Goal: Information Seeking & Learning: Learn about a topic

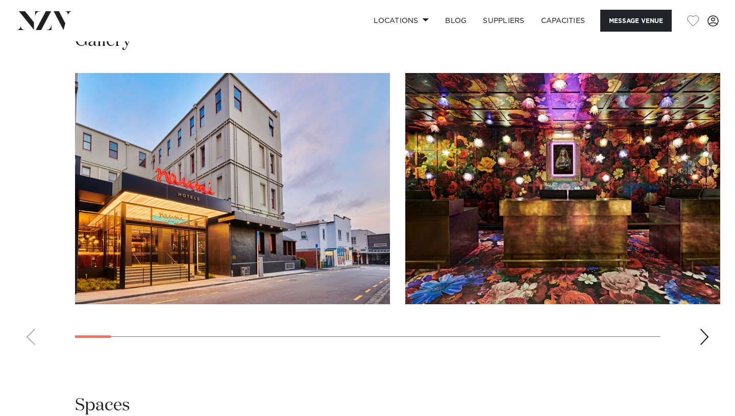
scroll to position [1021, 0]
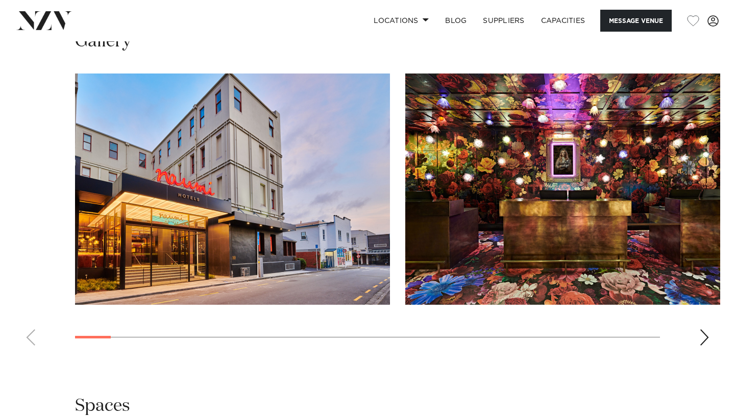
click at [704, 329] on div "Next slide" at bounding box center [704, 337] width 10 height 16
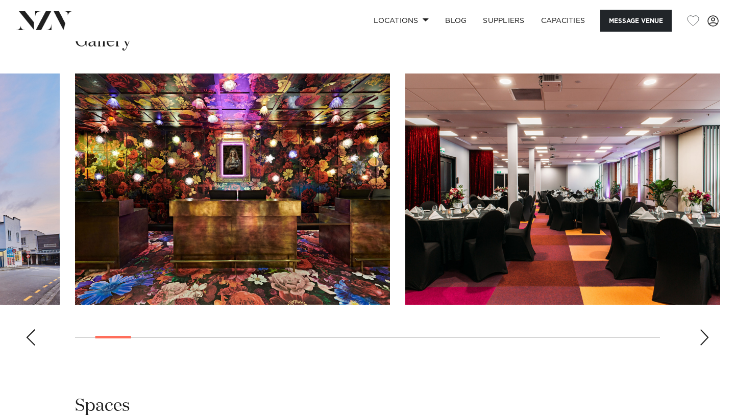
click at [704, 329] on div "Next slide" at bounding box center [704, 337] width 10 height 16
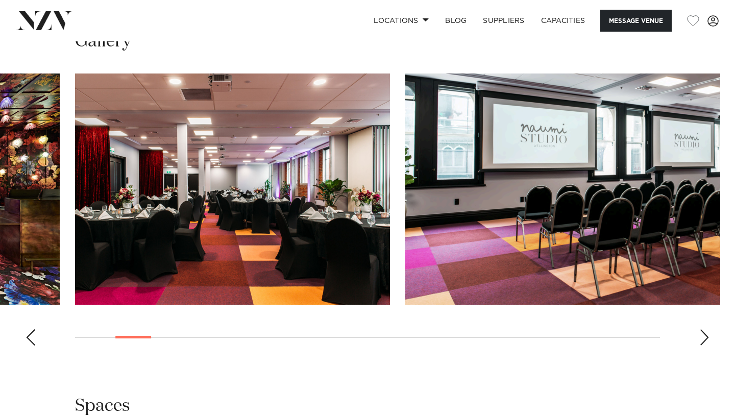
click at [704, 329] on div "Next slide" at bounding box center [704, 337] width 10 height 16
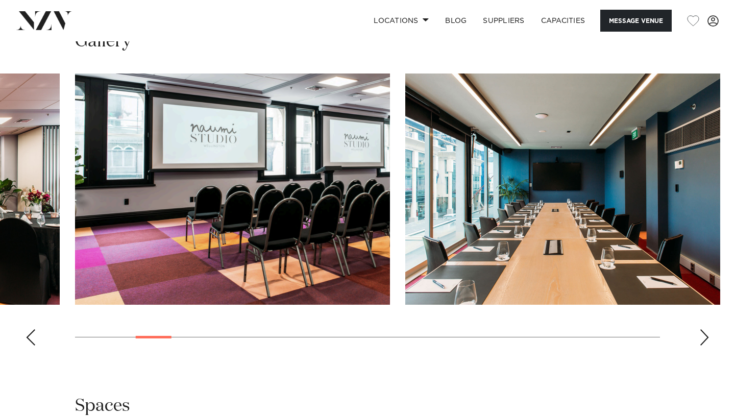
click at [704, 329] on div "Next slide" at bounding box center [704, 337] width 10 height 16
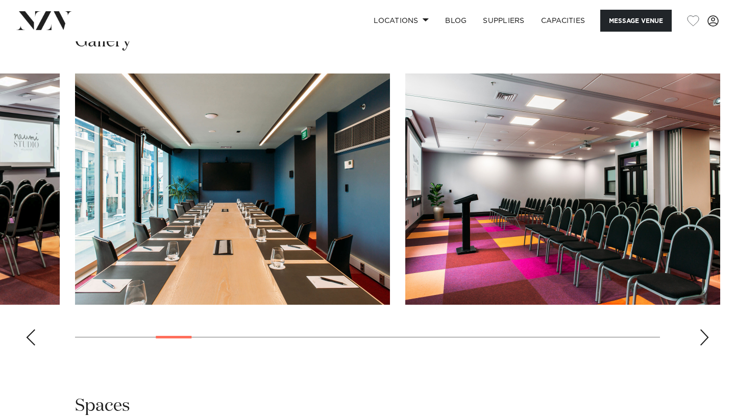
click at [704, 329] on div "Next slide" at bounding box center [704, 337] width 10 height 16
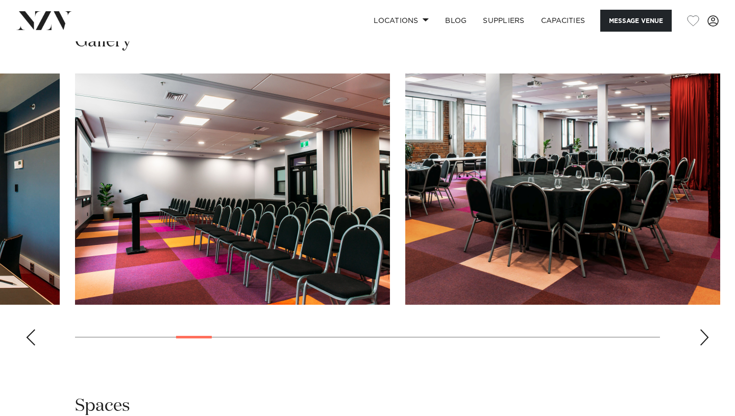
click at [704, 329] on div "Next slide" at bounding box center [704, 337] width 10 height 16
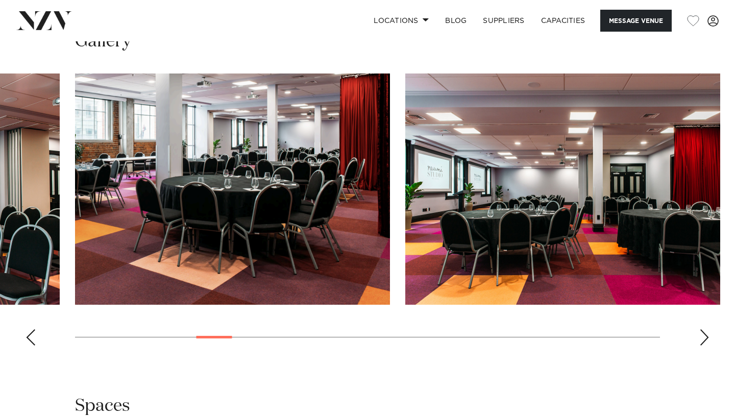
click at [704, 329] on div "Next slide" at bounding box center [704, 337] width 10 height 16
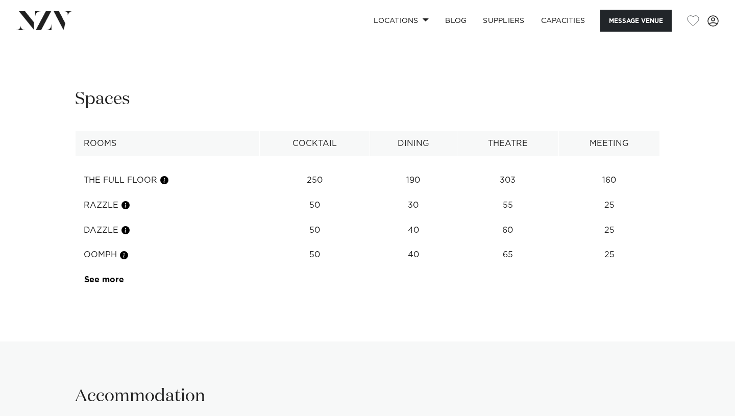
scroll to position [1328, 0]
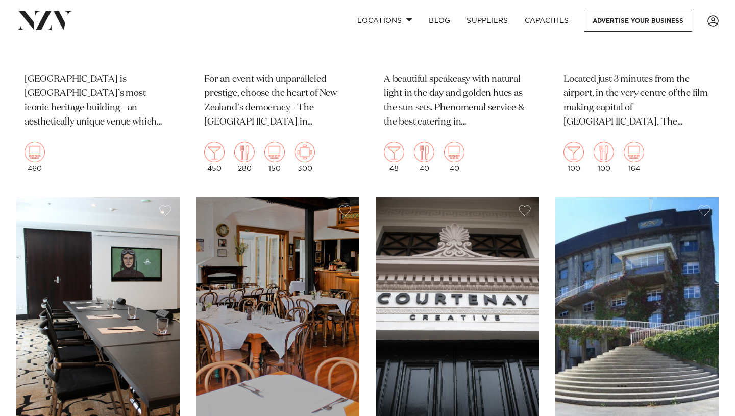
scroll to position [2104, 0]
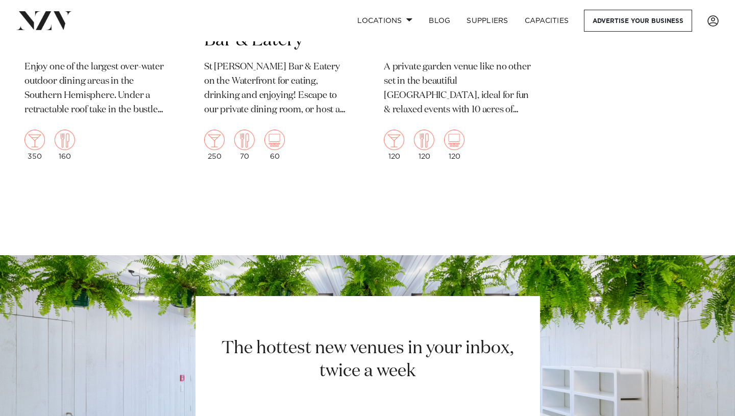
scroll to position [3215, 0]
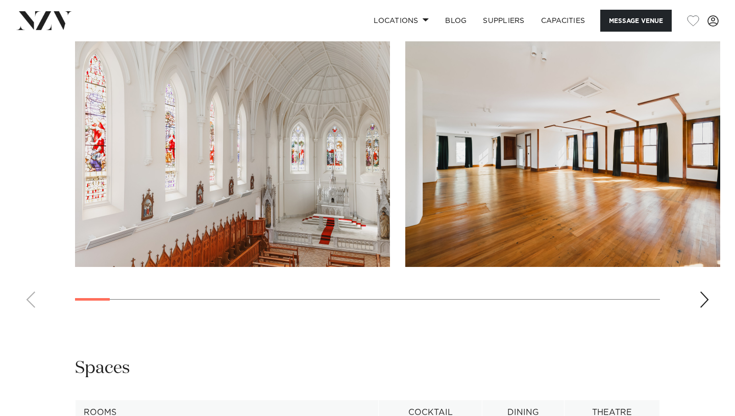
scroll to position [986, 0]
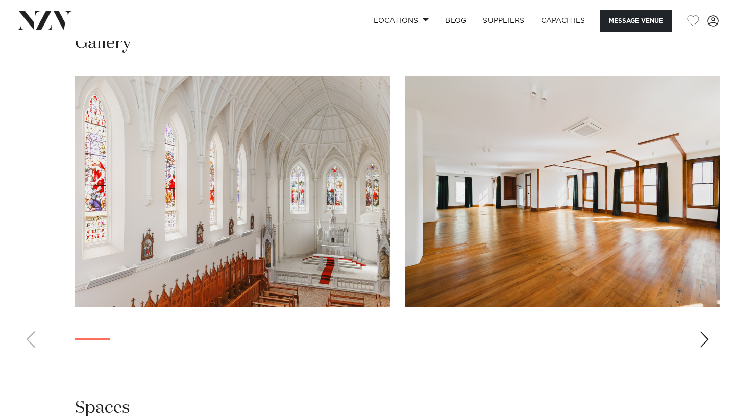
click at [704, 331] on div "Next slide" at bounding box center [704, 339] width 10 height 16
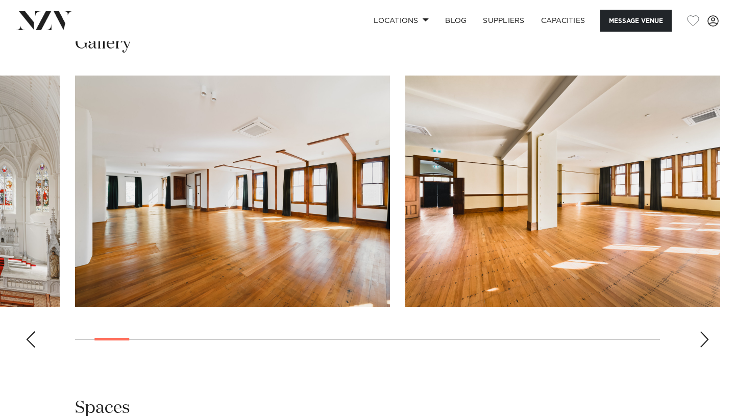
click at [704, 331] on div "Next slide" at bounding box center [704, 339] width 10 height 16
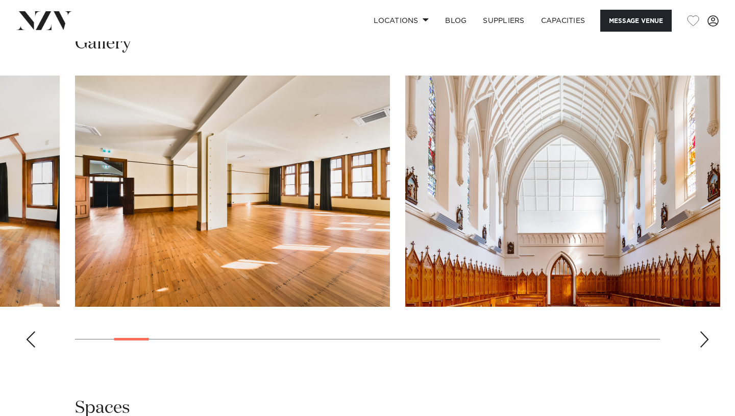
click at [704, 331] on div "Next slide" at bounding box center [704, 339] width 10 height 16
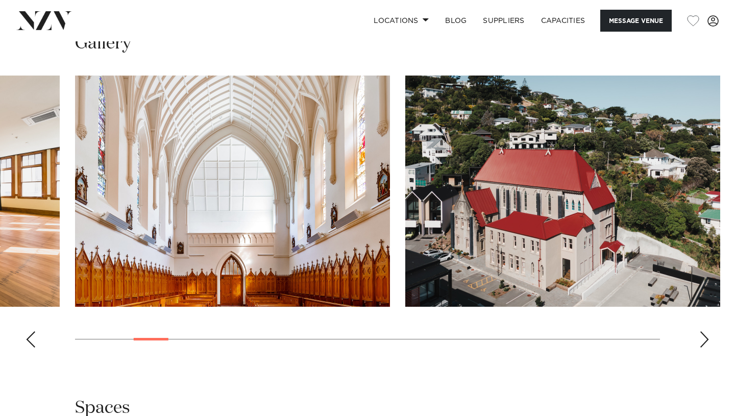
click at [704, 331] on div "Next slide" at bounding box center [704, 339] width 10 height 16
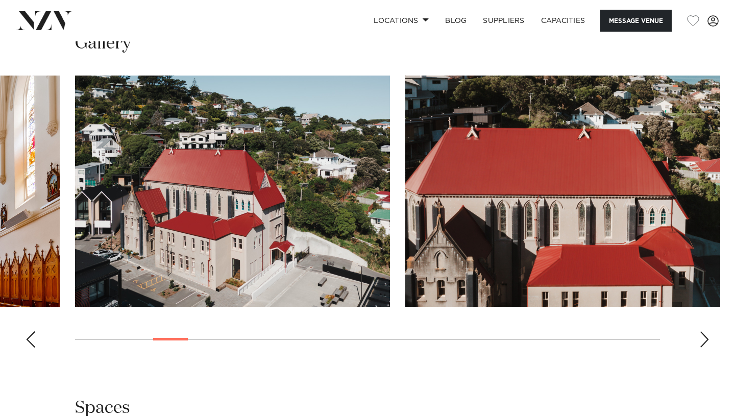
click at [704, 331] on div "Next slide" at bounding box center [704, 339] width 10 height 16
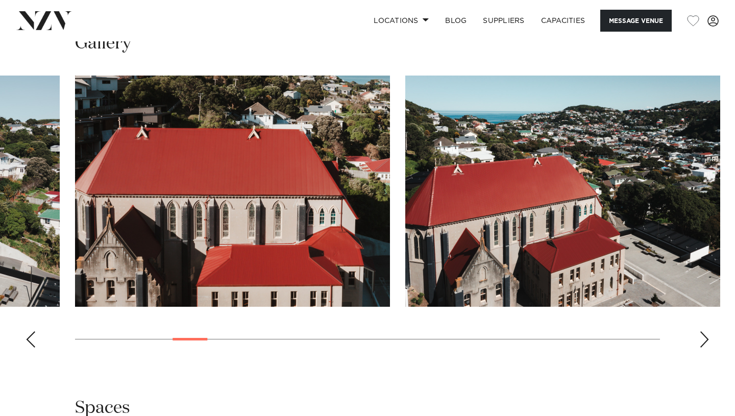
click at [704, 331] on div "Next slide" at bounding box center [704, 339] width 10 height 16
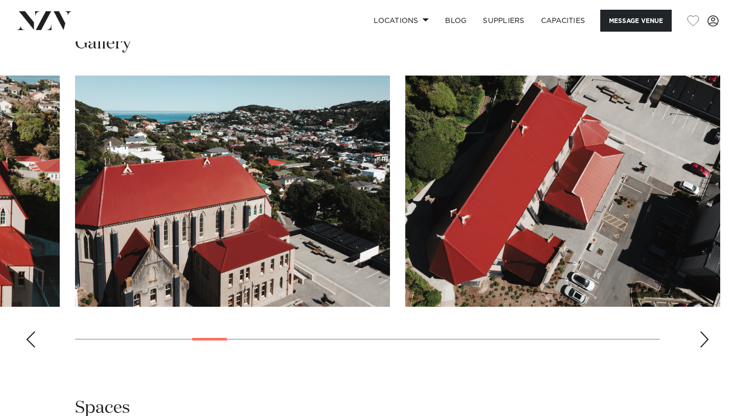
click at [704, 331] on div "Next slide" at bounding box center [704, 339] width 10 height 16
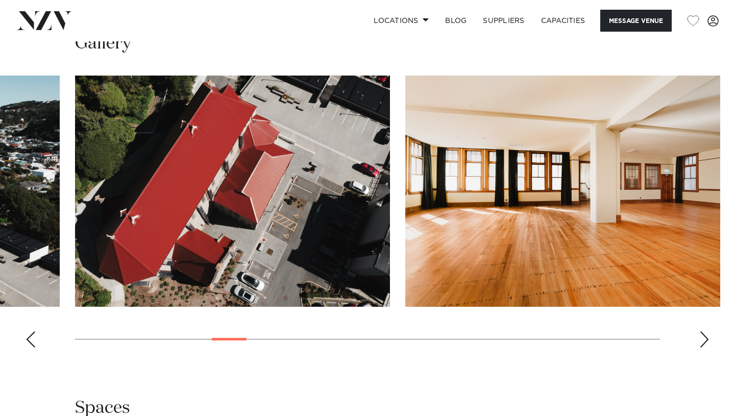
click at [704, 331] on div "Next slide" at bounding box center [704, 339] width 10 height 16
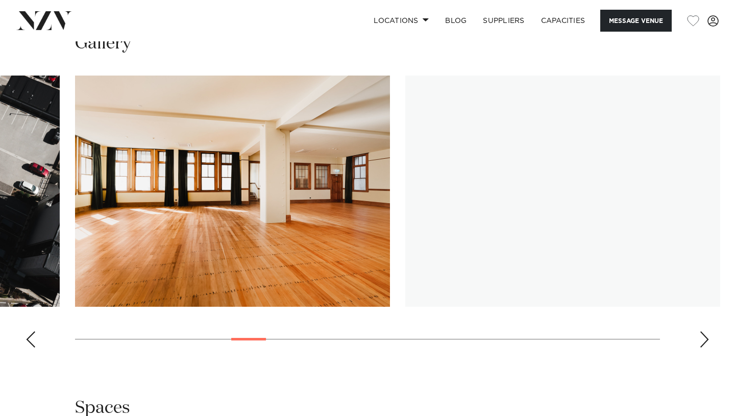
click at [704, 331] on div "Next slide" at bounding box center [704, 339] width 10 height 16
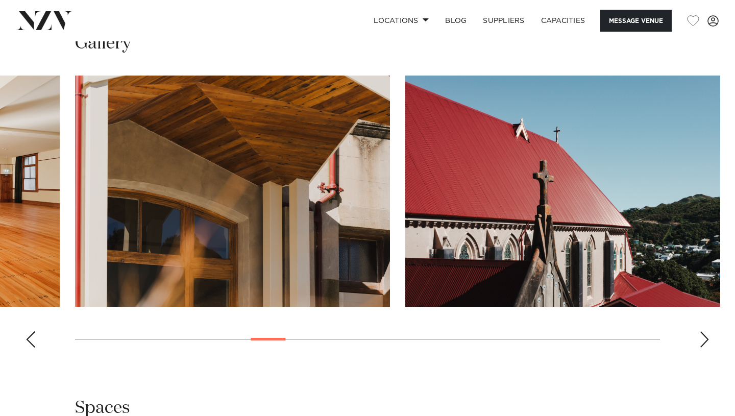
click at [704, 331] on div "Next slide" at bounding box center [704, 339] width 10 height 16
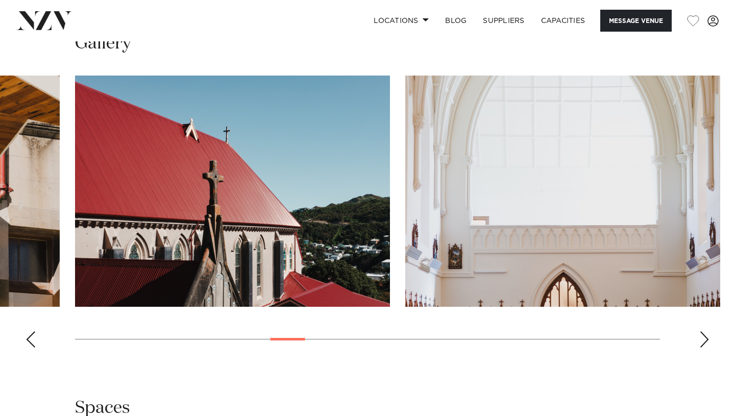
click at [704, 331] on div "Next slide" at bounding box center [704, 339] width 10 height 16
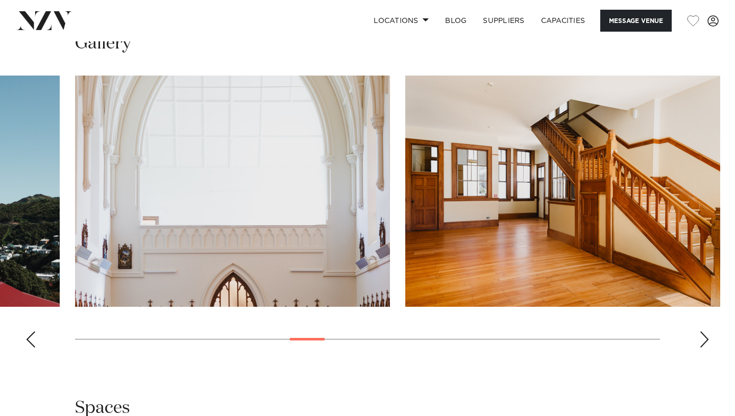
click at [704, 331] on div "Next slide" at bounding box center [704, 339] width 10 height 16
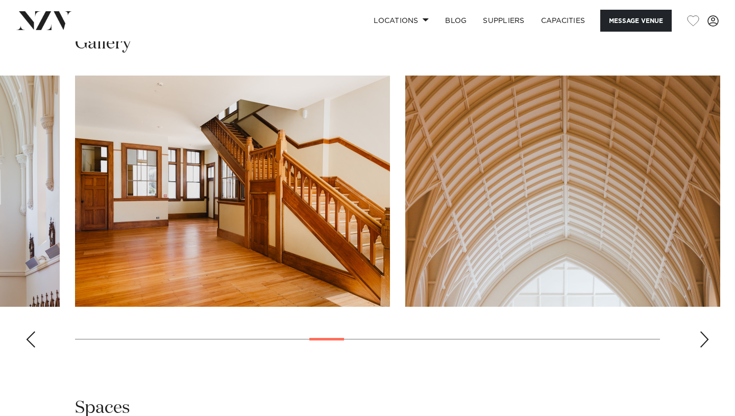
click at [704, 331] on div "Next slide" at bounding box center [704, 339] width 10 height 16
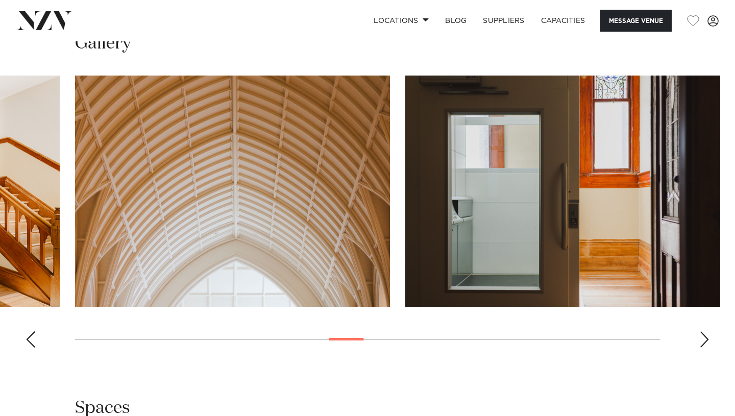
click at [704, 331] on div "Next slide" at bounding box center [704, 339] width 10 height 16
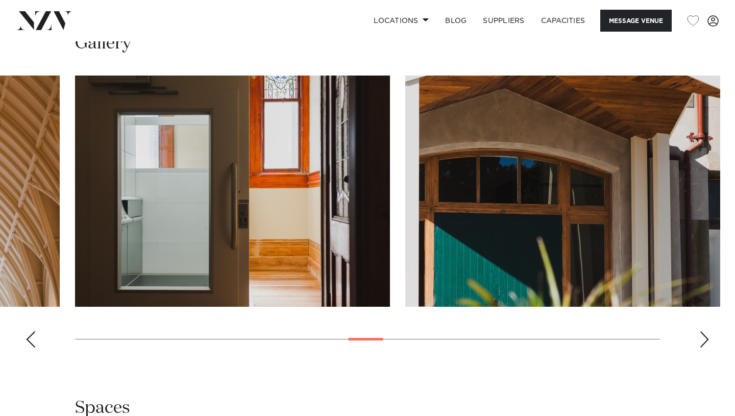
click at [704, 331] on div "Next slide" at bounding box center [704, 339] width 10 height 16
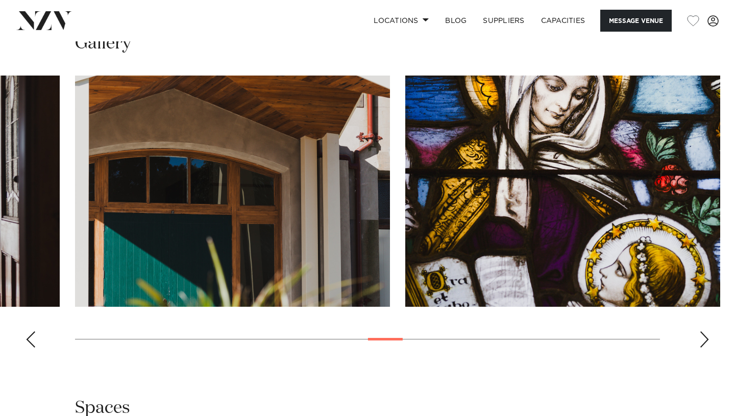
click at [704, 331] on div "Next slide" at bounding box center [704, 339] width 10 height 16
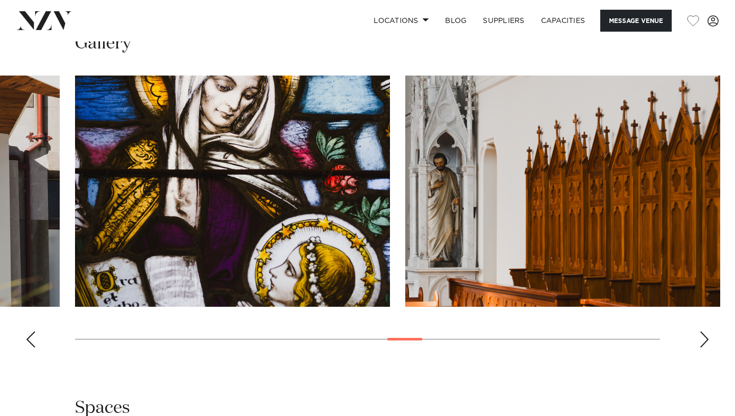
click at [704, 331] on div "Next slide" at bounding box center [704, 339] width 10 height 16
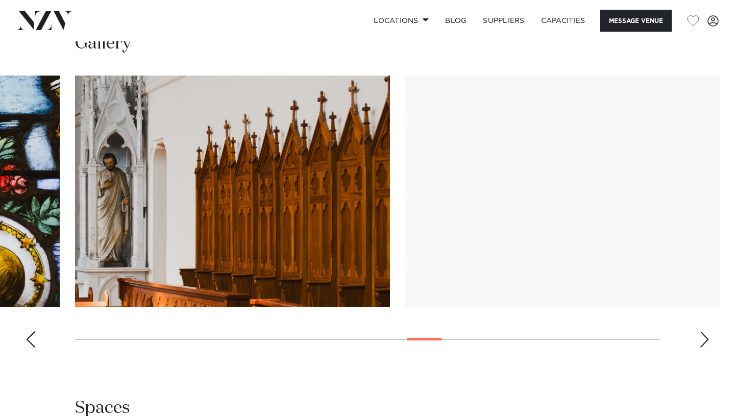
click at [704, 331] on div "Next slide" at bounding box center [704, 339] width 10 height 16
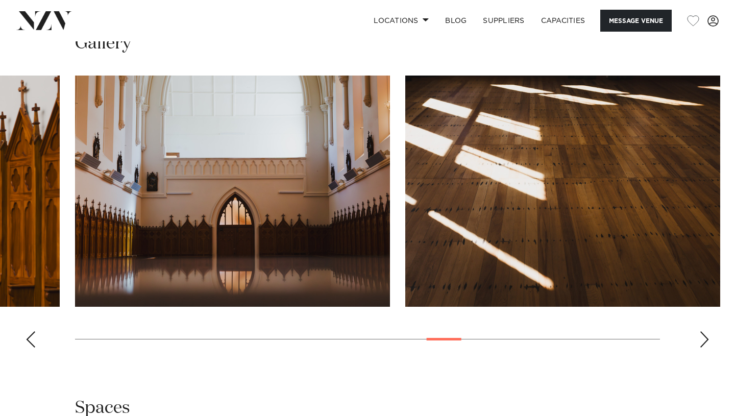
click at [704, 331] on div "Next slide" at bounding box center [704, 339] width 10 height 16
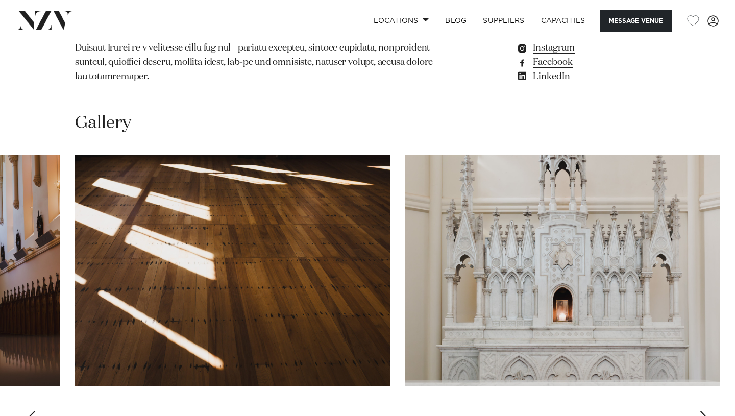
scroll to position [909, 0]
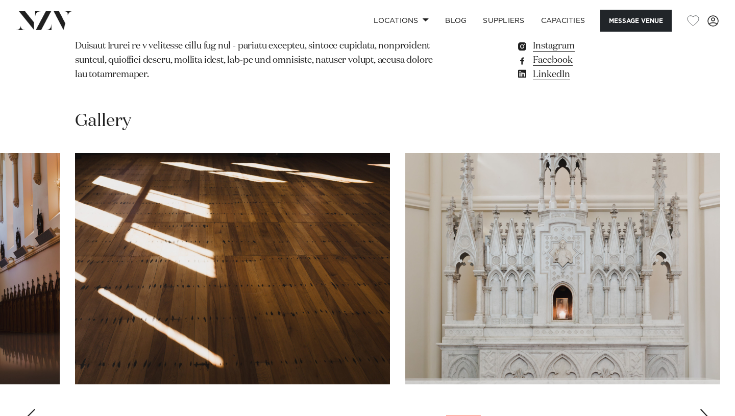
click at [701, 409] on div "Next slide" at bounding box center [704, 417] width 10 height 16
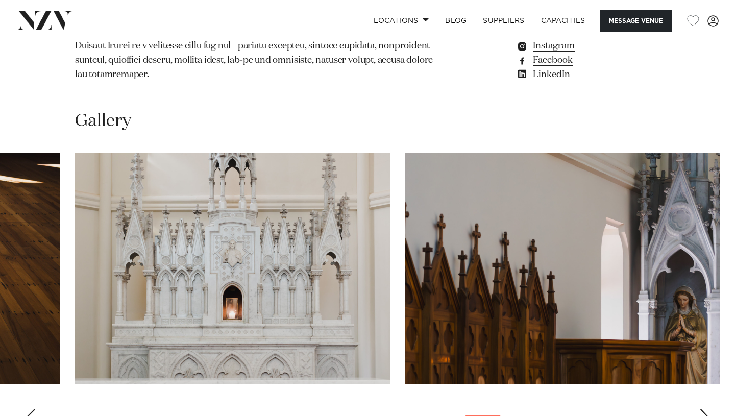
click at [701, 409] on div "Next slide" at bounding box center [704, 417] width 10 height 16
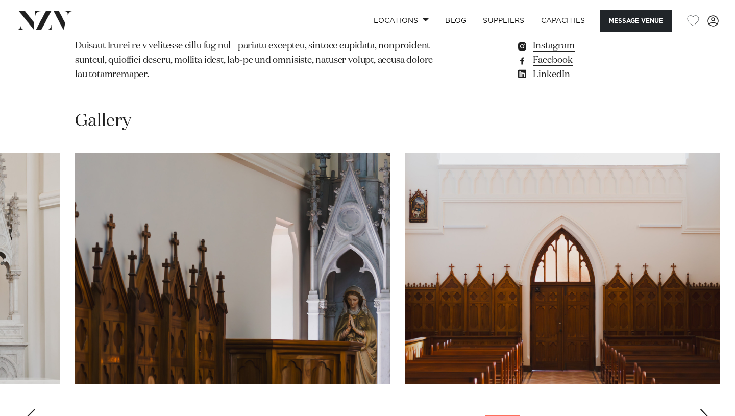
click at [701, 409] on div "Next slide" at bounding box center [704, 417] width 10 height 16
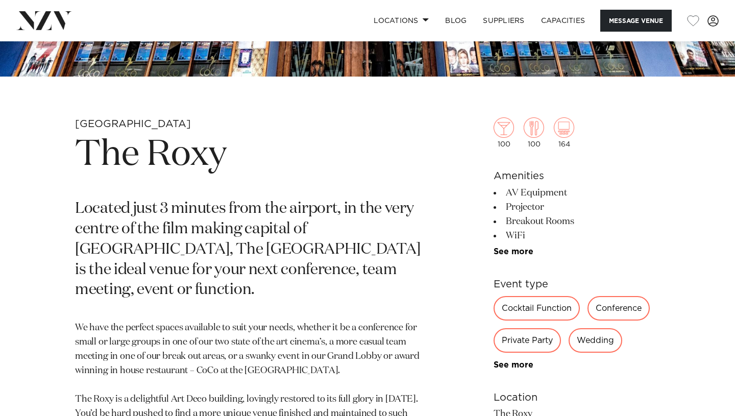
scroll to position [344, 0]
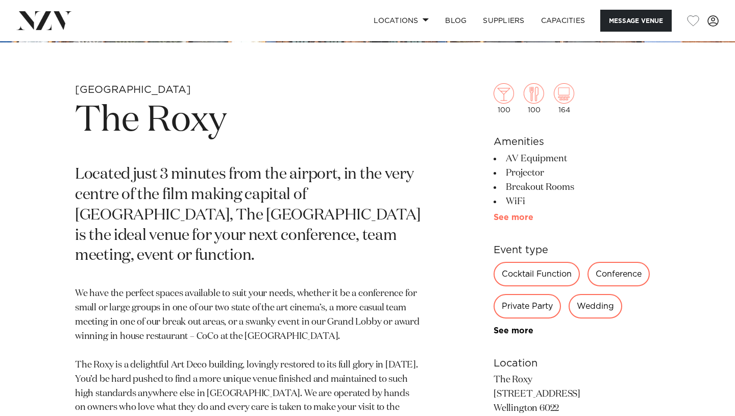
click at [527, 218] on link "See more" at bounding box center [534, 217] width 80 height 8
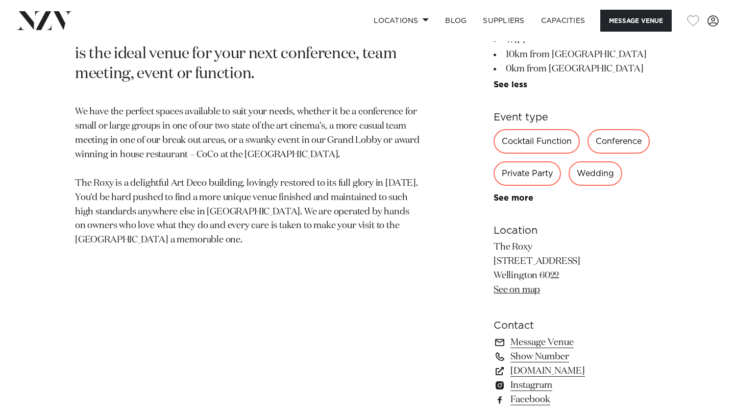
scroll to position [538, 0]
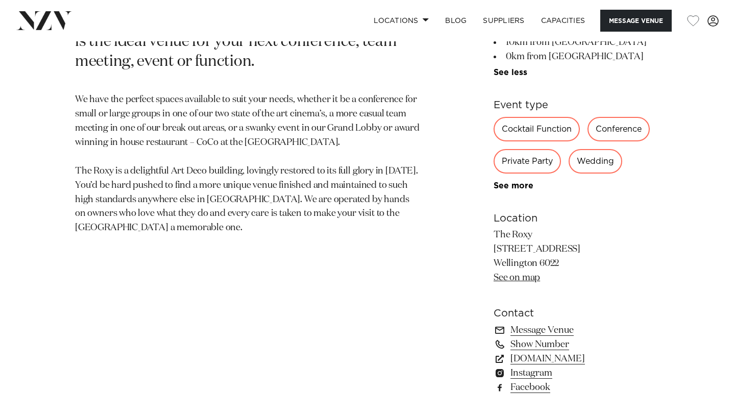
click at [594, 163] on div "Wedding" at bounding box center [596, 161] width 54 height 25
click at [513, 188] on link "See more" at bounding box center [534, 186] width 80 height 8
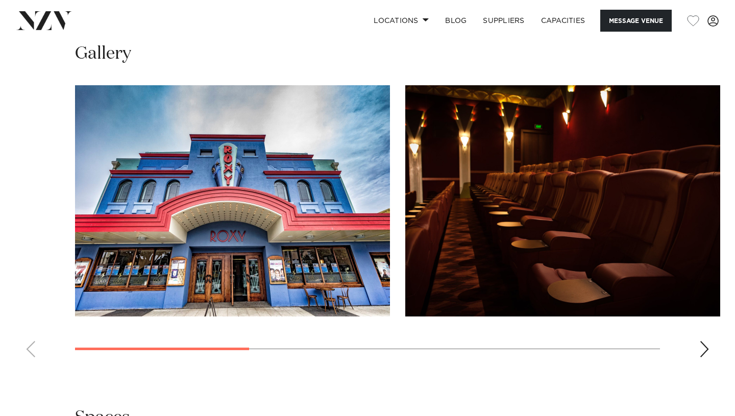
scroll to position [984, 0]
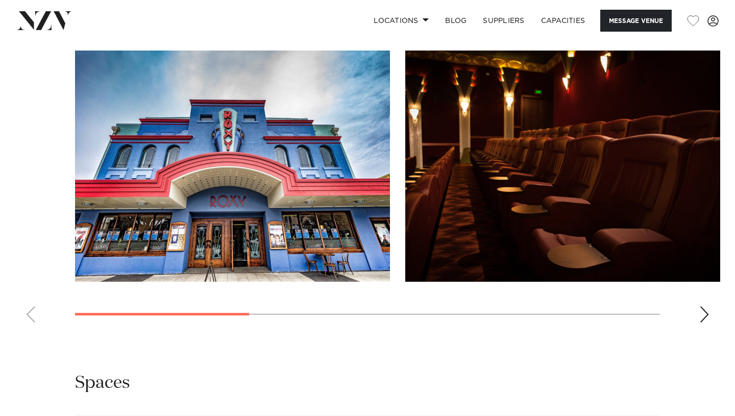
click at [705, 315] on div "Next slide" at bounding box center [704, 314] width 10 height 16
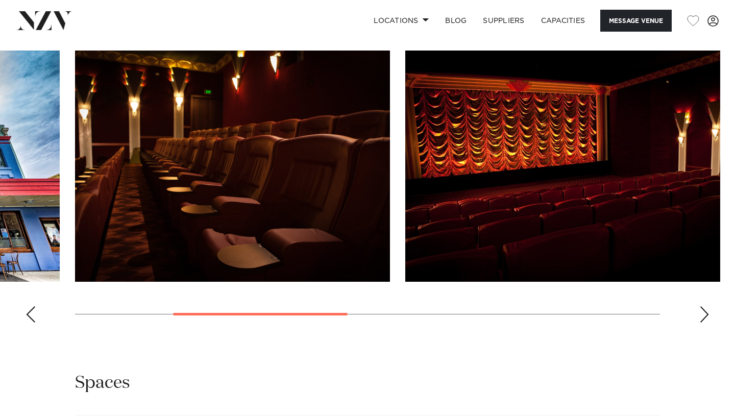
click at [705, 315] on div "Next slide" at bounding box center [704, 314] width 10 height 16
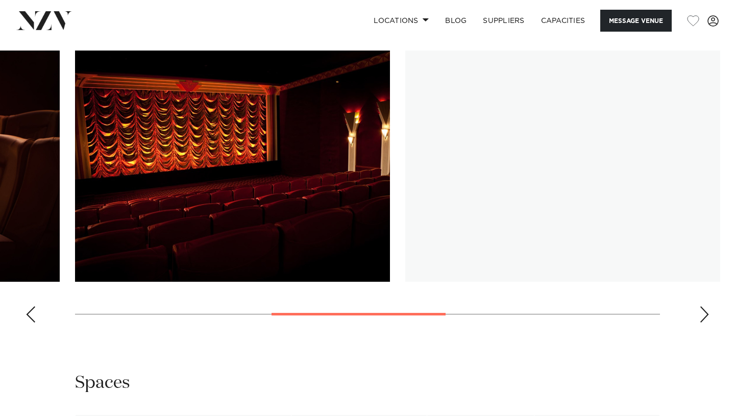
click at [705, 315] on div "Next slide" at bounding box center [704, 314] width 10 height 16
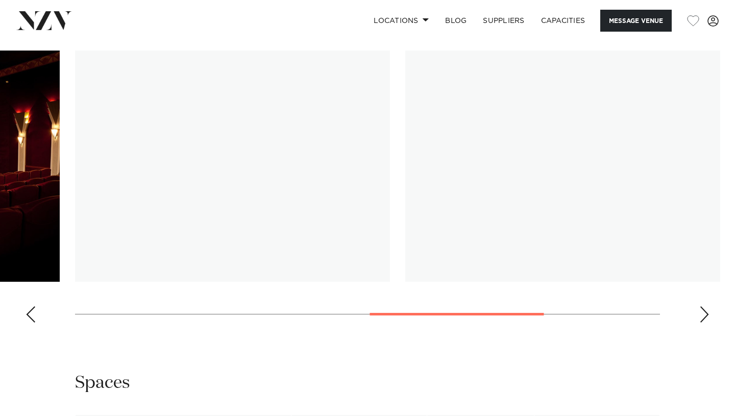
click at [705, 315] on div "Next slide" at bounding box center [704, 314] width 10 height 16
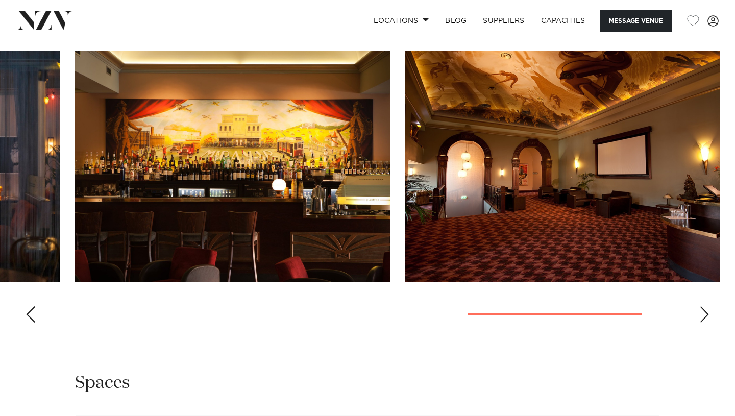
click at [705, 315] on div "Next slide" at bounding box center [704, 314] width 10 height 16
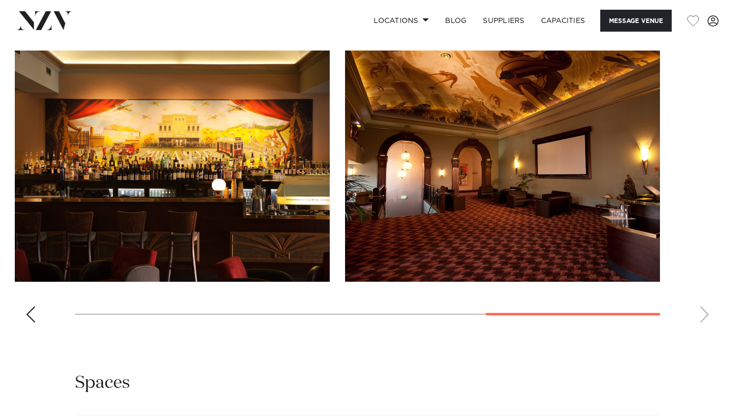
click at [705, 315] on swiper-container at bounding box center [367, 191] width 735 height 280
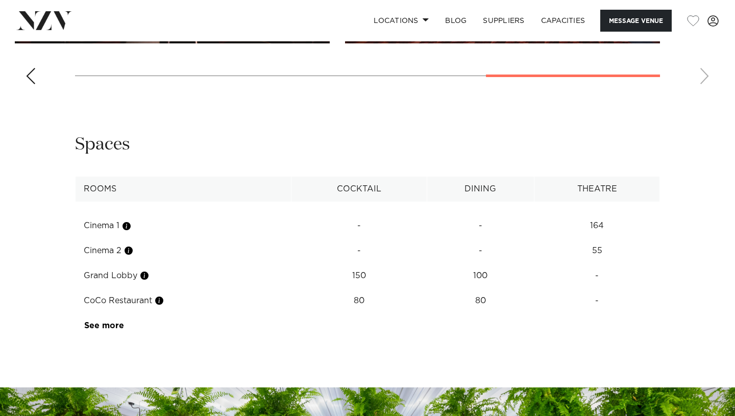
scroll to position [1229, 0]
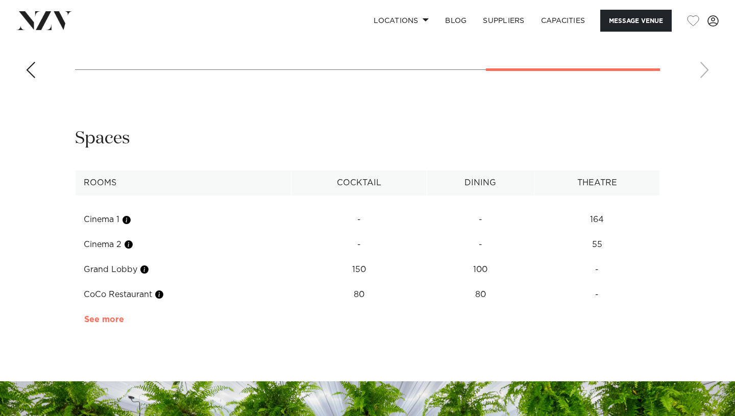
click at [106, 323] on link "See more" at bounding box center [124, 319] width 80 height 8
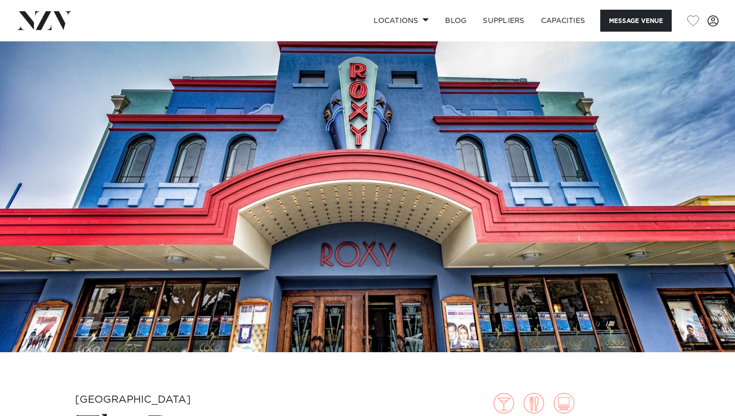
scroll to position [0, 0]
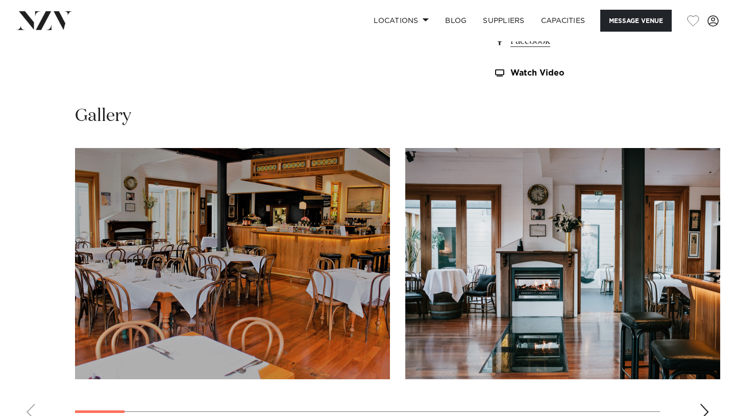
scroll to position [970, 0]
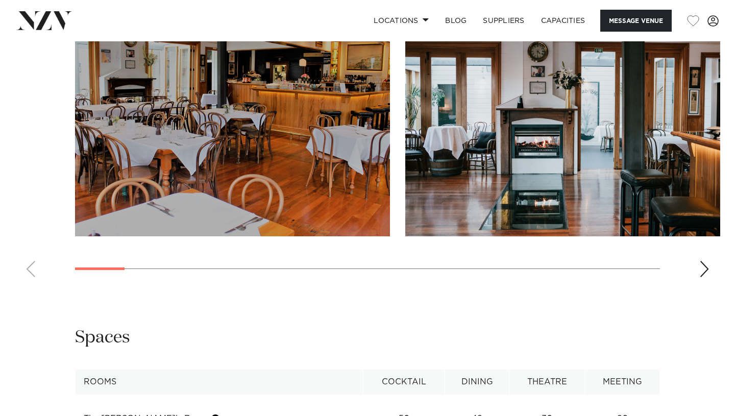
click at [705, 274] on div "Next slide" at bounding box center [704, 269] width 10 height 16
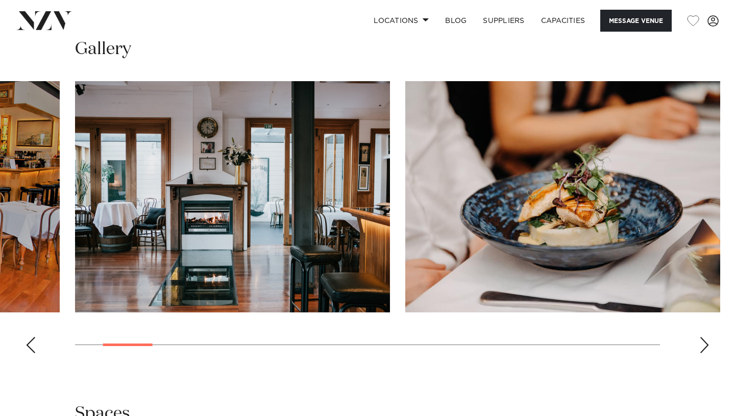
scroll to position [896, 0]
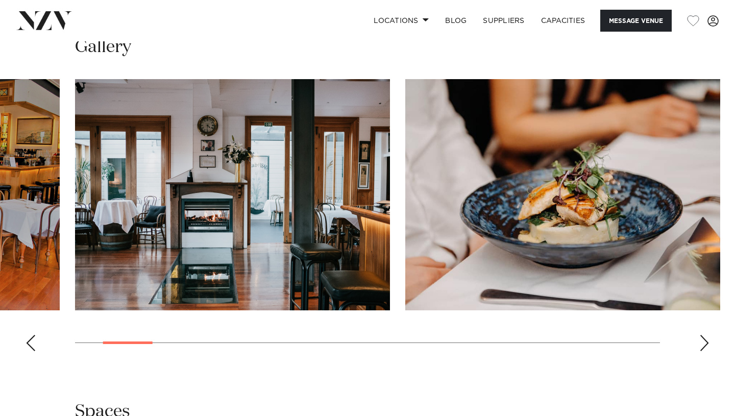
click at [705, 337] on div "Next slide" at bounding box center [704, 343] width 10 height 16
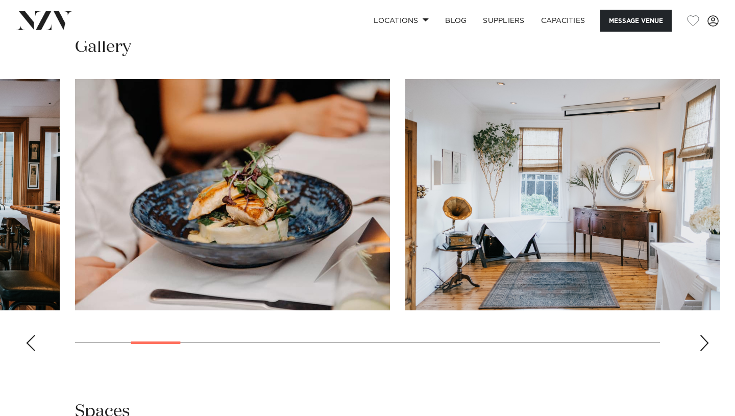
click at [705, 342] on div "Next slide" at bounding box center [704, 343] width 10 height 16
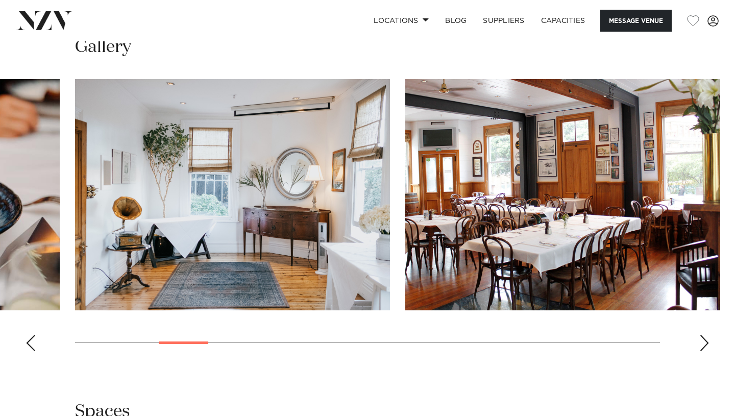
click at [705, 342] on div "Next slide" at bounding box center [704, 343] width 10 height 16
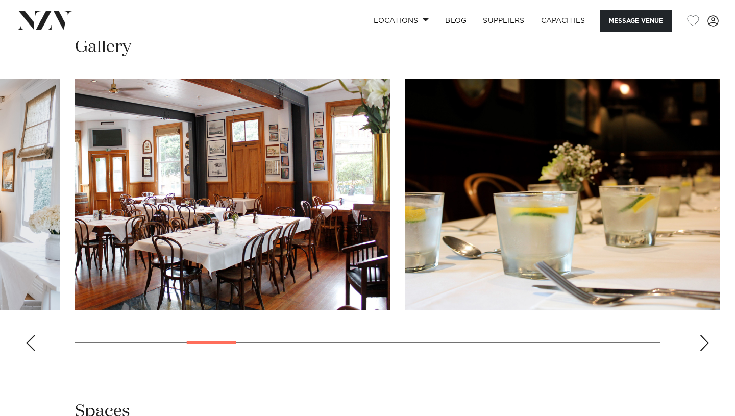
click at [705, 342] on div "Next slide" at bounding box center [704, 343] width 10 height 16
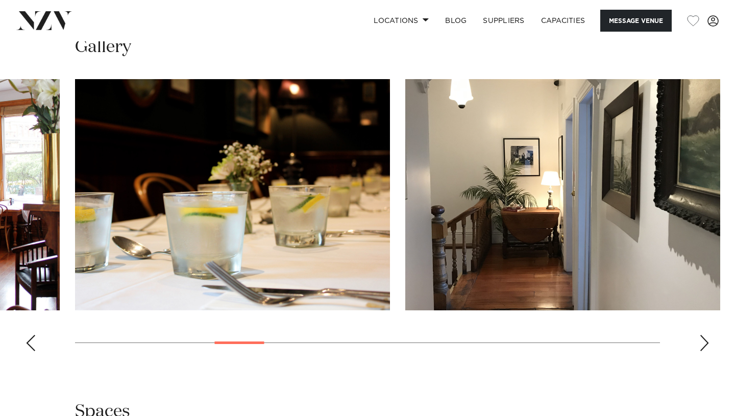
click at [705, 342] on div "Next slide" at bounding box center [704, 343] width 10 height 16
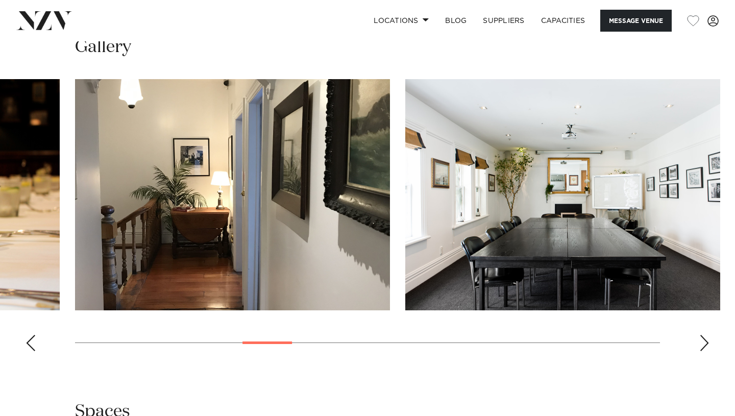
click at [705, 342] on div "Next slide" at bounding box center [704, 343] width 10 height 16
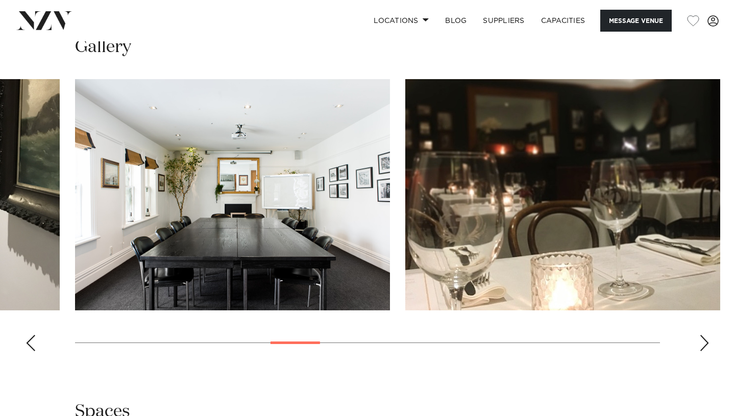
click at [705, 342] on div "Next slide" at bounding box center [704, 343] width 10 height 16
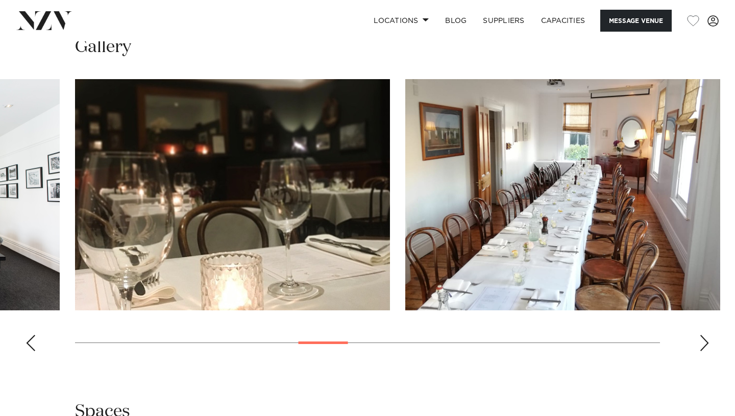
click at [705, 342] on div "Next slide" at bounding box center [704, 343] width 10 height 16
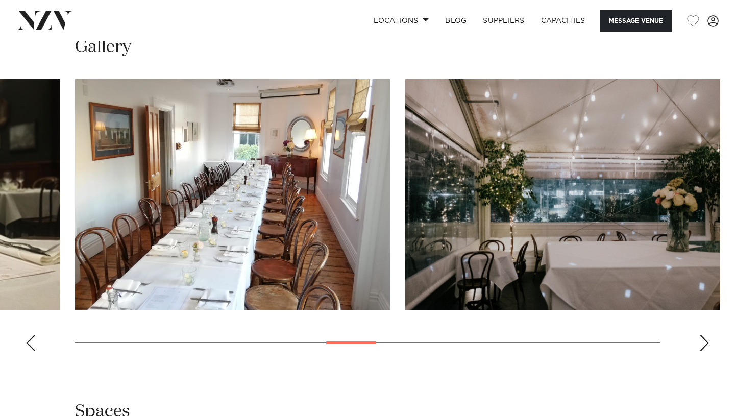
click at [705, 342] on div "Next slide" at bounding box center [704, 343] width 10 height 16
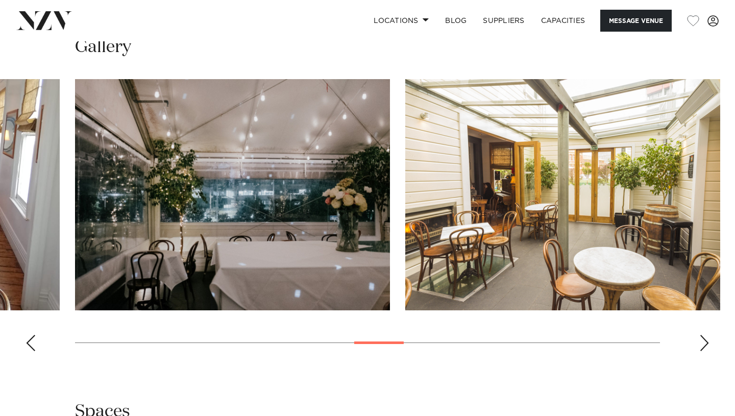
click at [705, 342] on div "Next slide" at bounding box center [704, 343] width 10 height 16
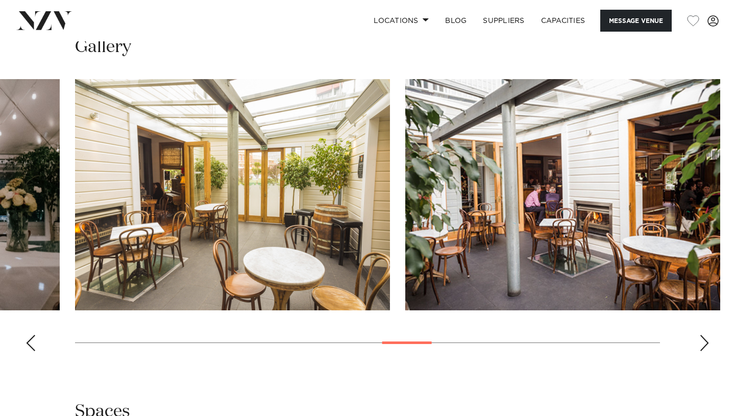
click at [705, 342] on div "Next slide" at bounding box center [704, 343] width 10 height 16
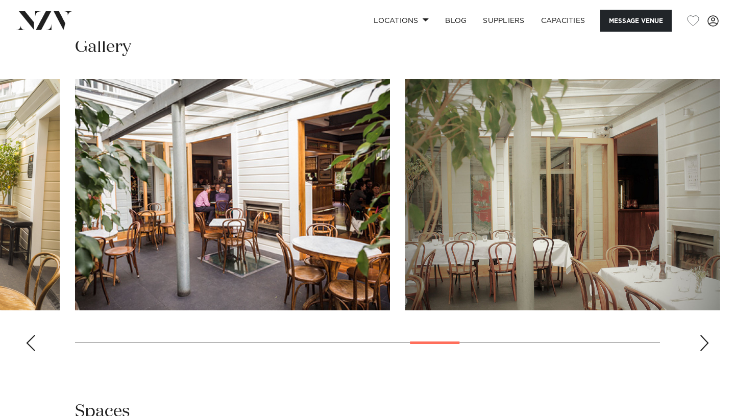
click at [705, 342] on div "Next slide" at bounding box center [704, 343] width 10 height 16
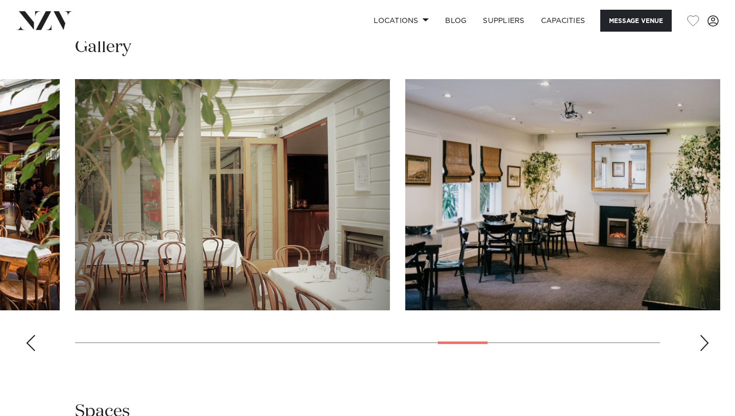
click at [705, 342] on div "Next slide" at bounding box center [704, 343] width 10 height 16
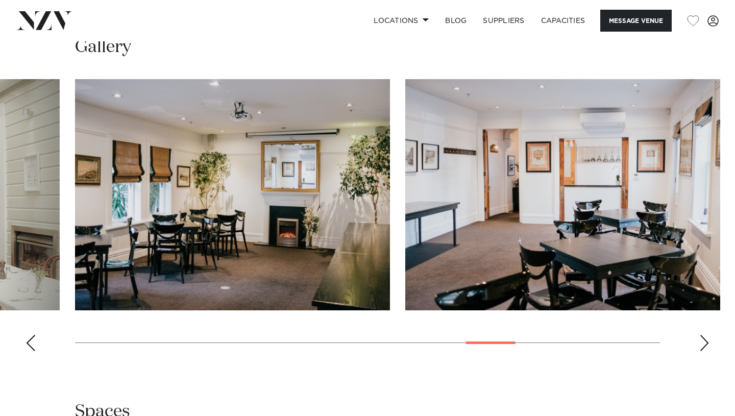
click at [705, 342] on div "Next slide" at bounding box center [704, 343] width 10 height 16
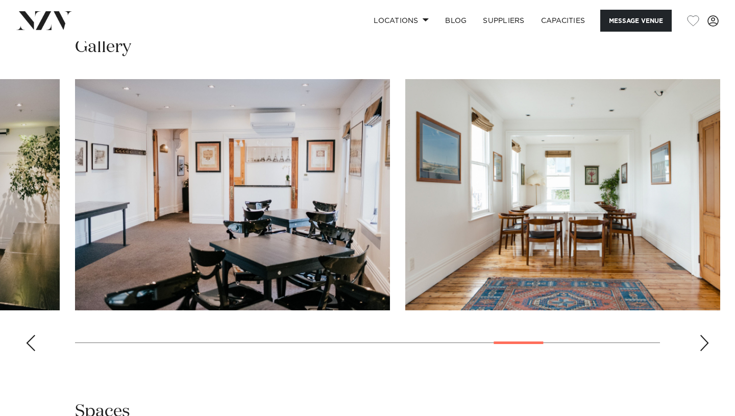
click at [705, 342] on div "Next slide" at bounding box center [704, 343] width 10 height 16
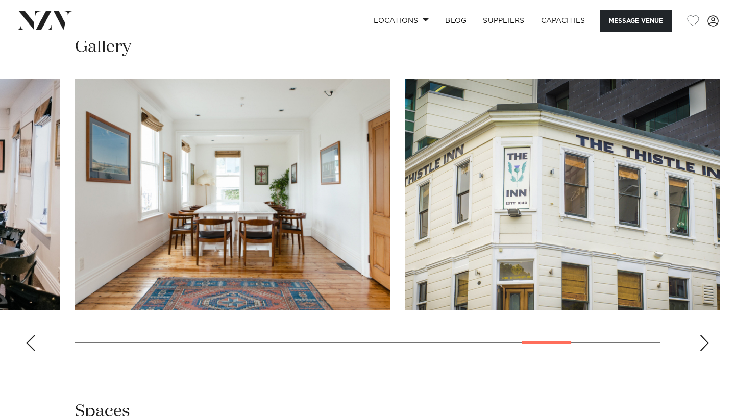
click at [705, 342] on div "Next slide" at bounding box center [704, 343] width 10 height 16
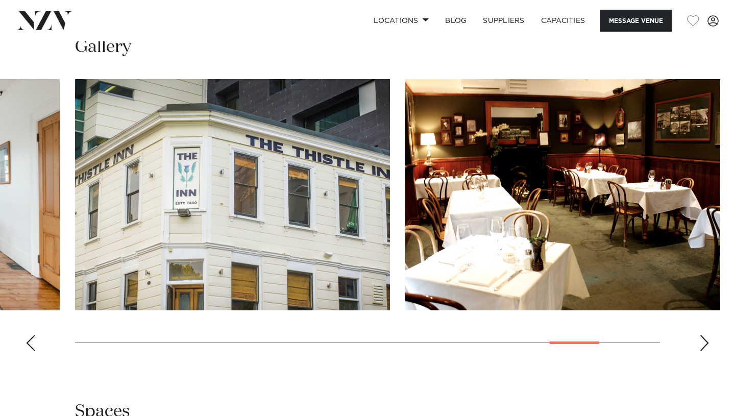
click at [705, 342] on div "Next slide" at bounding box center [704, 343] width 10 height 16
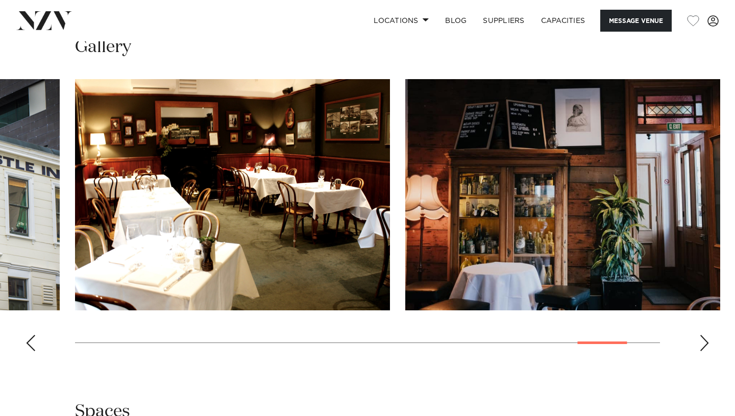
click at [705, 342] on div "Next slide" at bounding box center [704, 343] width 10 height 16
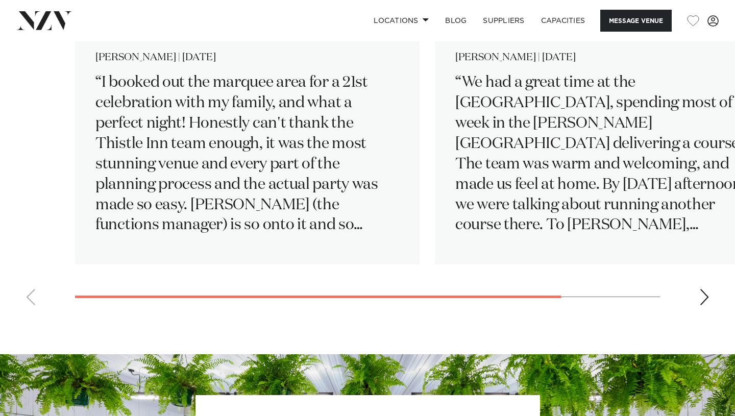
scroll to position [1612, 0]
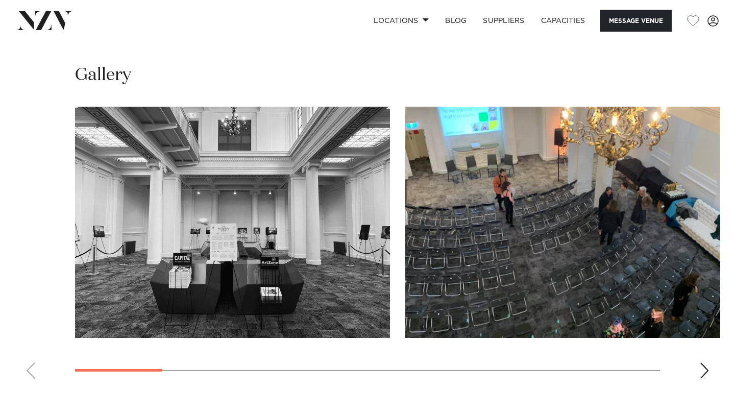
scroll to position [850, 0]
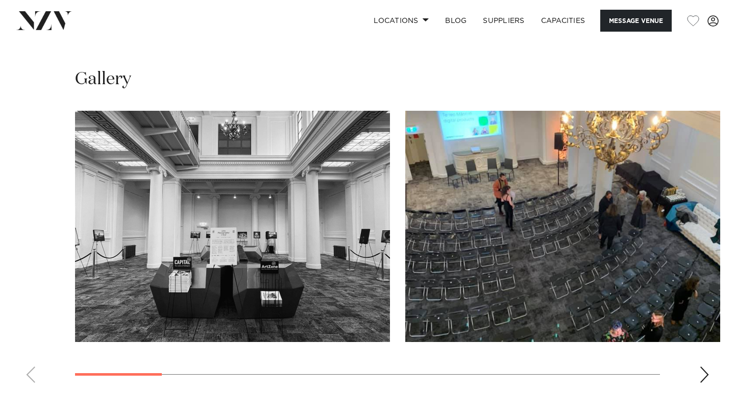
click at [702, 371] on div "Next slide" at bounding box center [704, 375] width 10 height 16
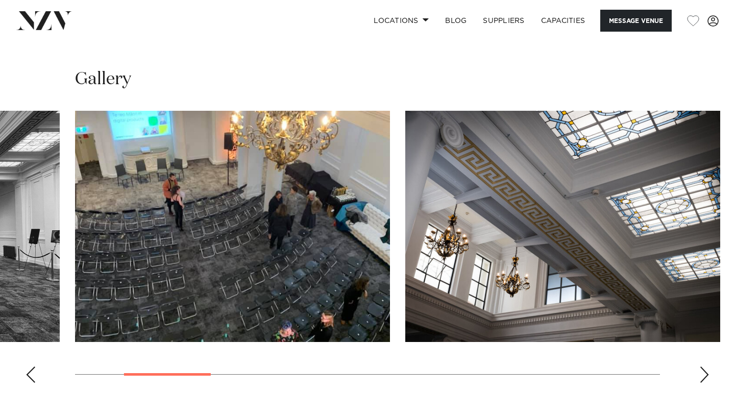
click at [702, 371] on div "Next slide" at bounding box center [704, 375] width 10 height 16
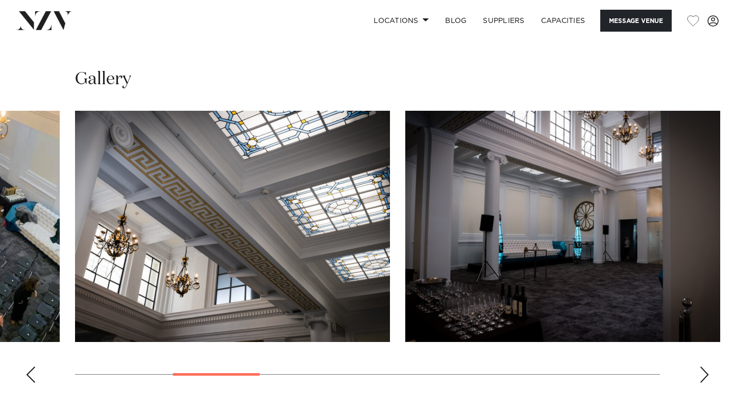
click at [702, 371] on div "Next slide" at bounding box center [704, 375] width 10 height 16
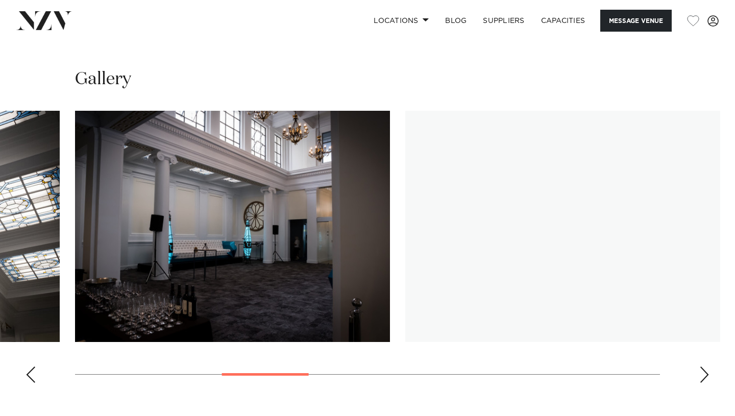
click at [702, 371] on div "Next slide" at bounding box center [704, 375] width 10 height 16
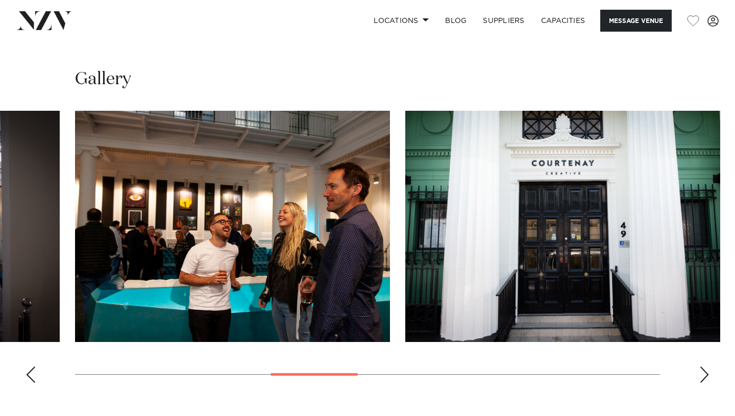
click at [702, 371] on div "Next slide" at bounding box center [704, 375] width 10 height 16
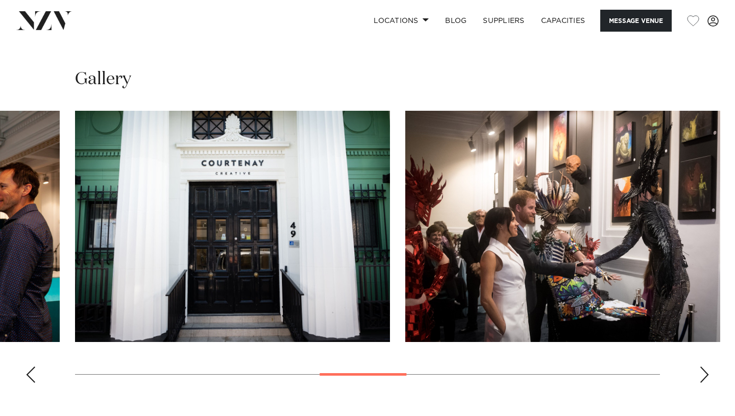
click at [702, 371] on div "Next slide" at bounding box center [704, 375] width 10 height 16
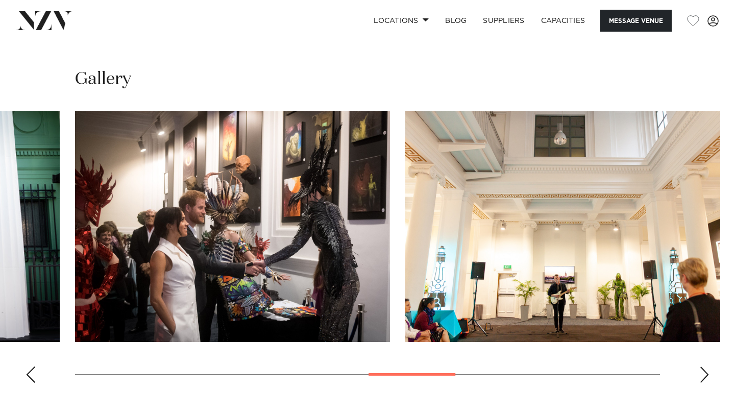
click at [702, 371] on div "Next slide" at bounding box center [704, 375] width 10 height 16
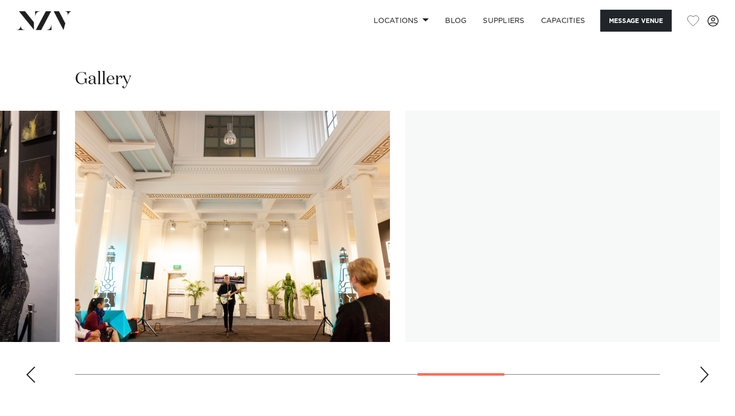
click at [702, 371] on div "Next slide" at bounding box center [704, 375] width 10 height 16
